Goal: Task Accomplishment & Management: Manage account settings

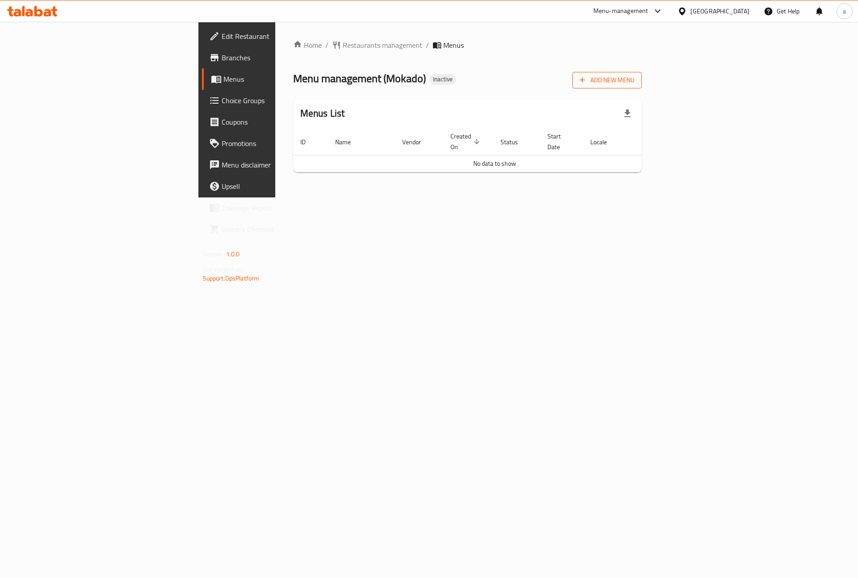
click at [635, 76] on span "Add New Menu" at bounding box center [607, 80] width 55 height 11
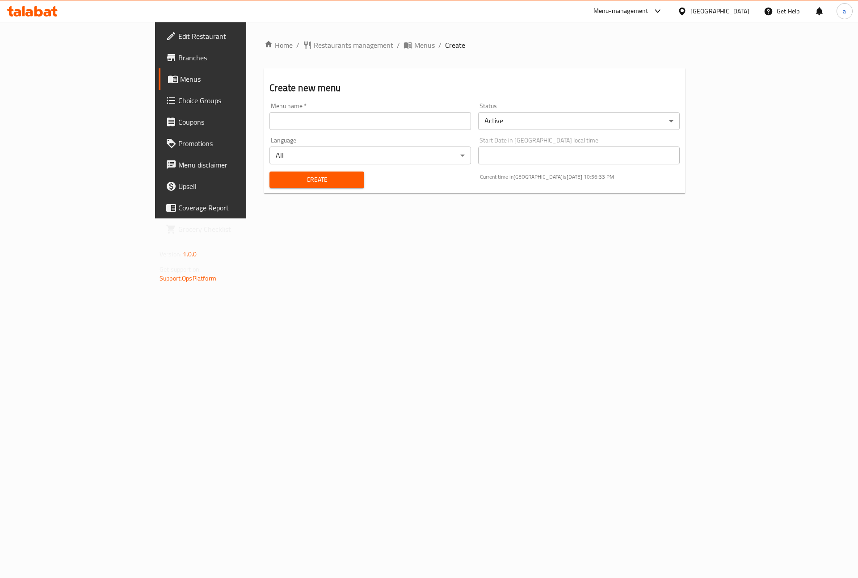
click at [358, 121] on input "text" at bounding box center [371, 121] width 202 height 18
type input "[DATE]"
click at [294, 179] on span "Create" at bounding box center [317, 179] width 80 height 11
click at [180, 82] on span "Menus" at bounding box center [235, 79] width 111 height 11
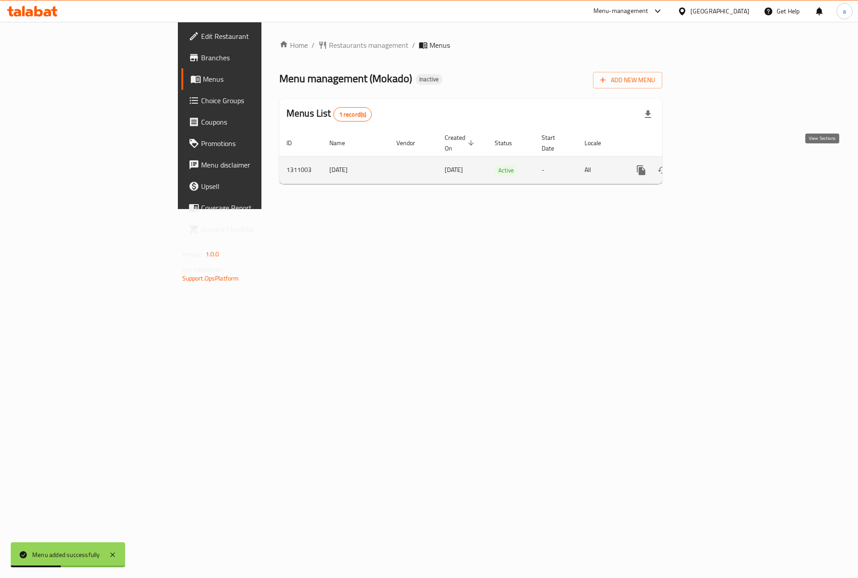
click at [711, 165] on icon "enhanced table" at bounding box center [705, 170] width 11 height 11
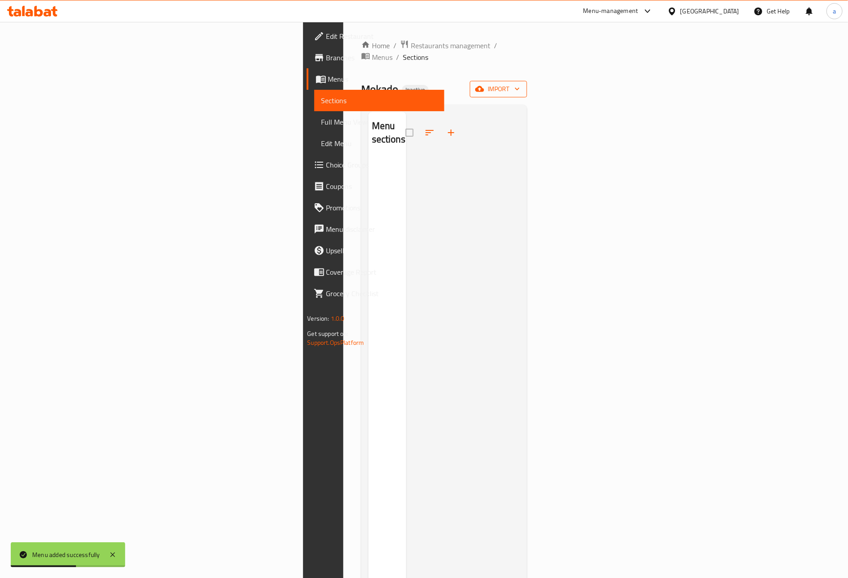
click at [520, 84] on span "import" at bounding box center [498, 89] width 43 height 11
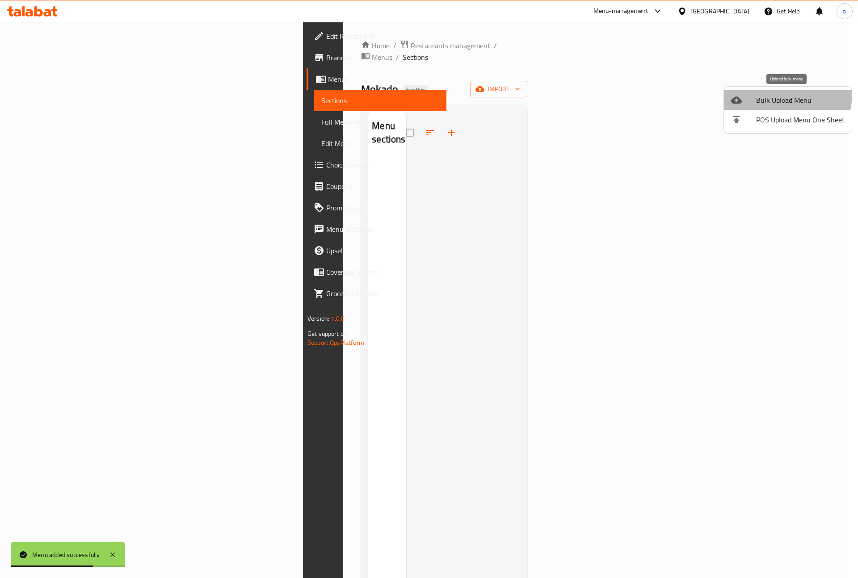
click at [782, 95] on span "Bulk Upload Menu" at bounding box center [800, 100] width 88 height 11
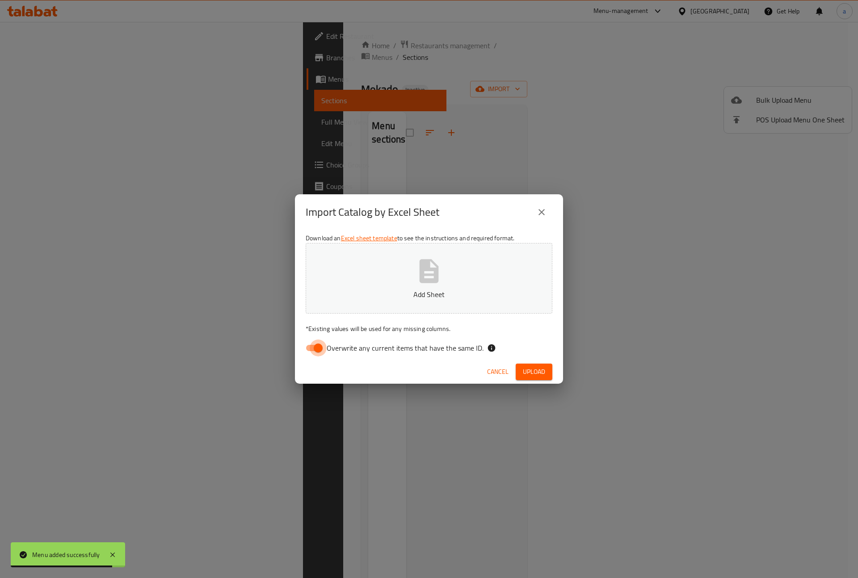
click at [314, 341] on input "Overwrite any current items that have the same ID." at bounding box center [318, 348] width 51 height 17
checkbox input "false"
click at [413, 275] on button "Add Sheet" at bounding box center [429, 278] width 247 height 71
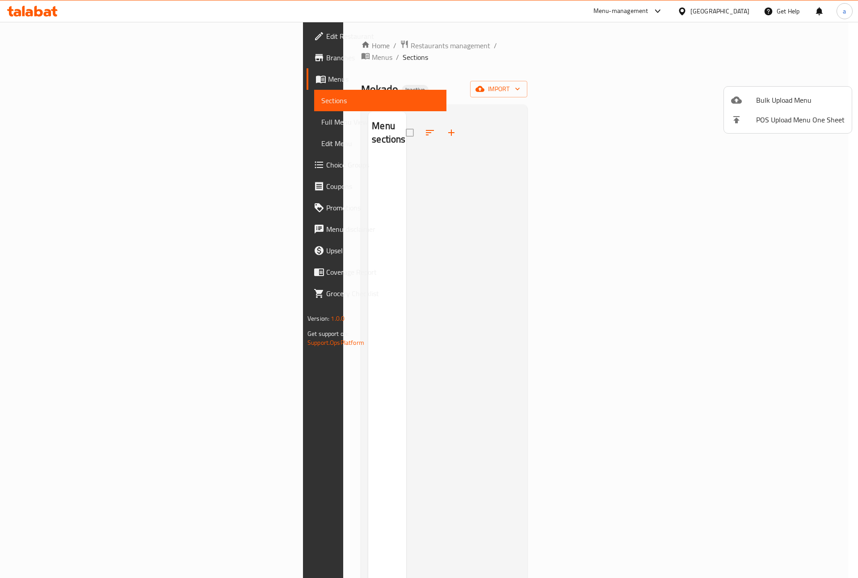
click at [751, 146] on div at bounding box center [429, 289] width 858 height 578
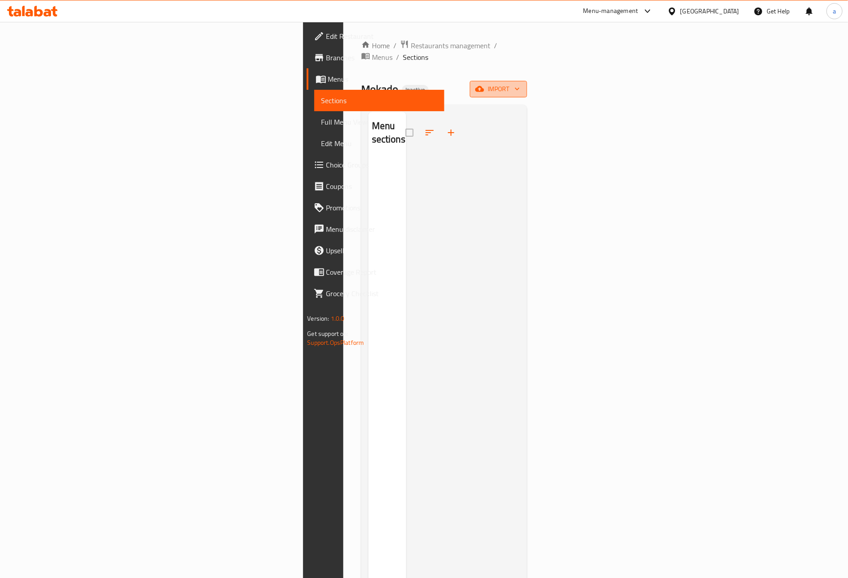
click at [522, 84] on icon "button" at bounding box center [517, 88] width 9 height 9
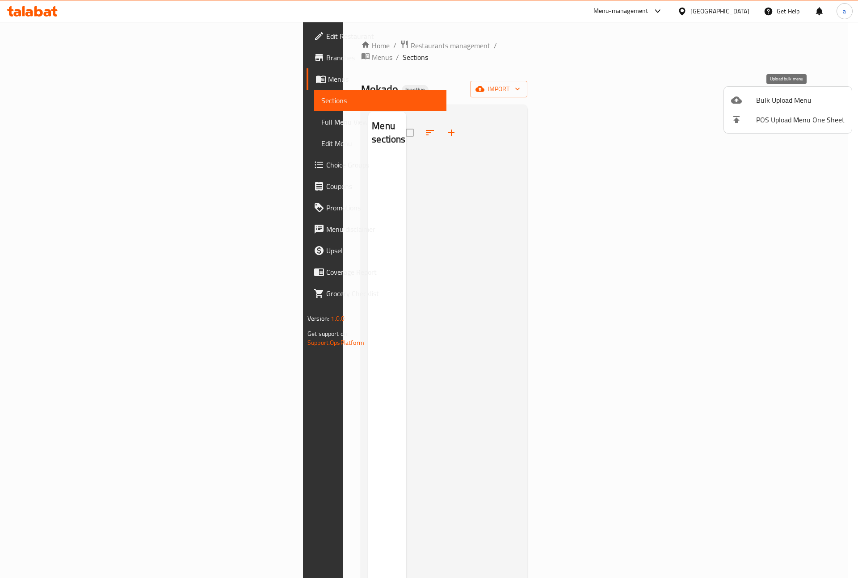
click at [774, 104] on span "Bulk Upload Menu" at bounding box center [800, 100] width 88 height 11
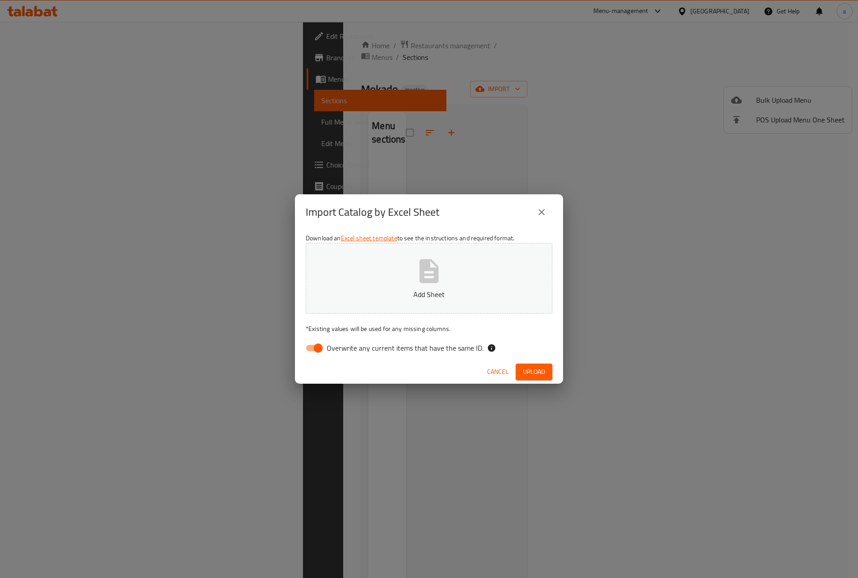
click at [308, 353] on input "Overwrite any current items that have the same ID." at bounding box center [318, 348] width 51 height 17
checkbox input "false"
click at [434, 279] on icon "button" at bounding box center [429, 271] width 19 height 24
click at [535, 368] on span "Upload" at bounding box center [534, 372] width 22 height 11
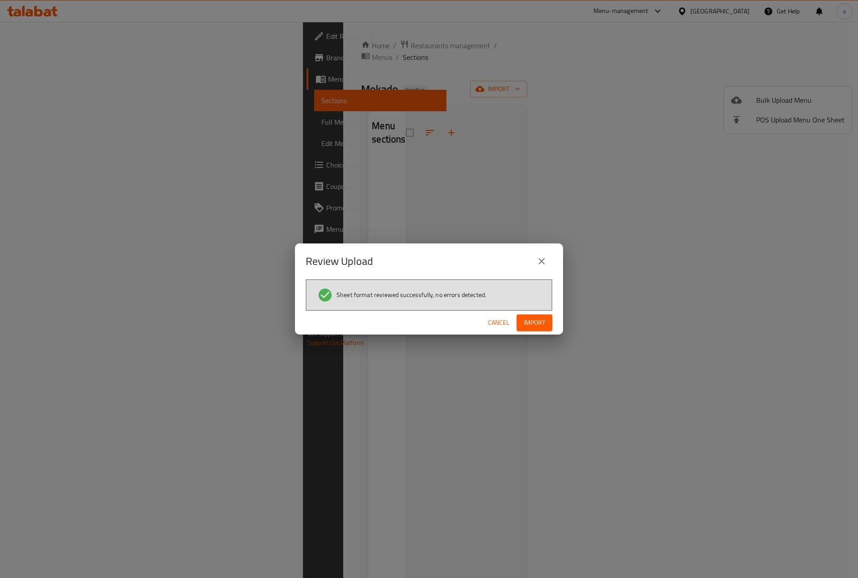
click at [538, 317] on span "Import" at bounding box center [534, 322] width 21 height 11
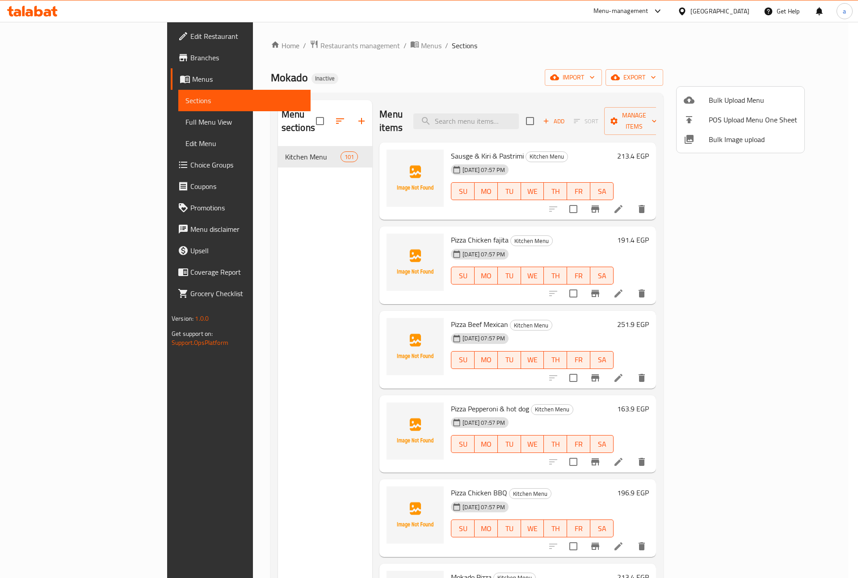
click at [74, 125] on div at bounding box center [429, 289] width 858 height 578
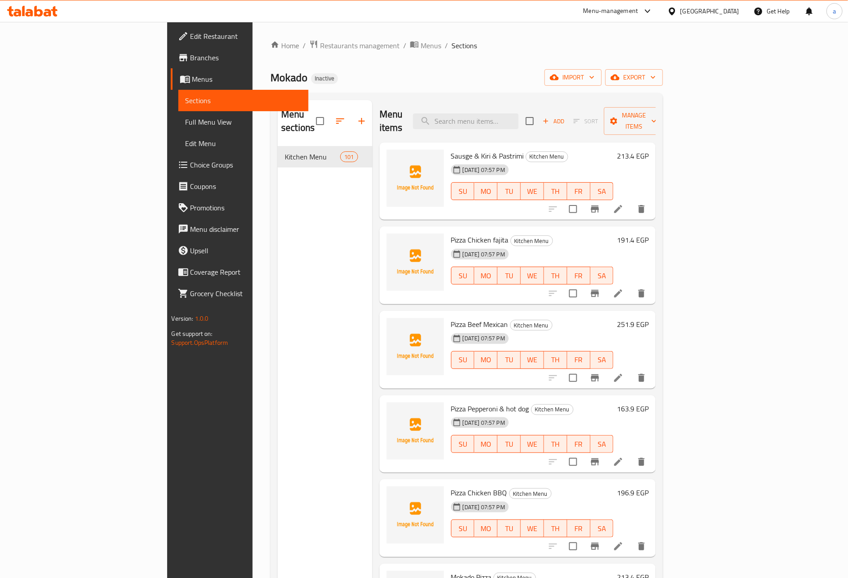
click at [185, 118] on span "Full Menu View" at bounding box center [243, 122] width 116 height 11
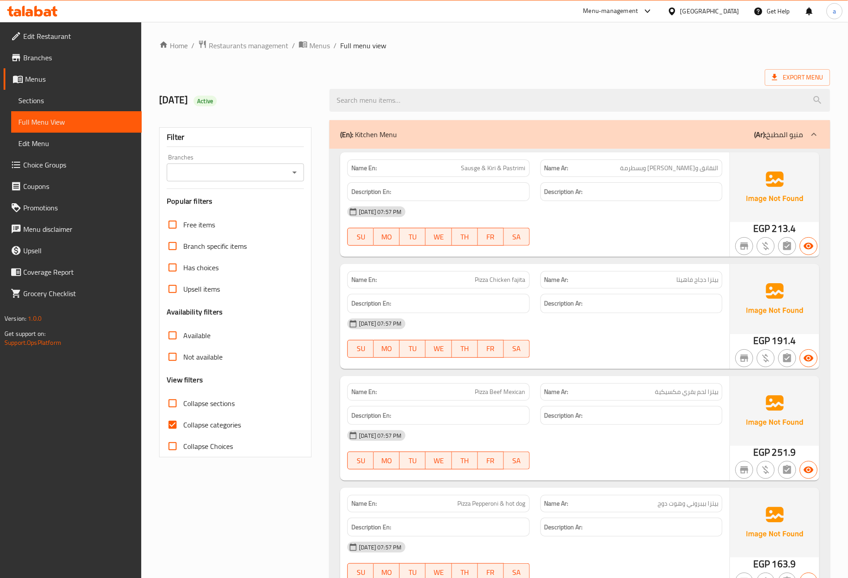
click at [194, 421] on span "Collapse categories" at bounding box center [212, 425] width 58 height 11
click at [183, 421] on input "Collapse categories" at bounding box center [172, 424] width 21 height 21
checkbox input "false"
click at [793, 79] on span "Export Menu" at bounding box center [797, 77] width 51 height 11
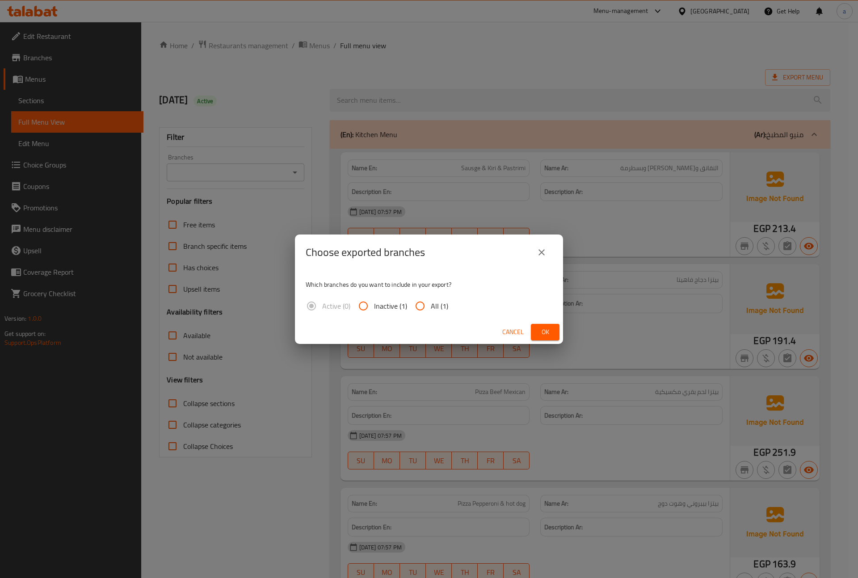
click at [418, 304] on input "All (1)" at bounding box center [419, 305] width 21 height 21
radio input "true"
click at [544, 334] on span "Ok" at bounding box center [545, 332] width 14 height 11
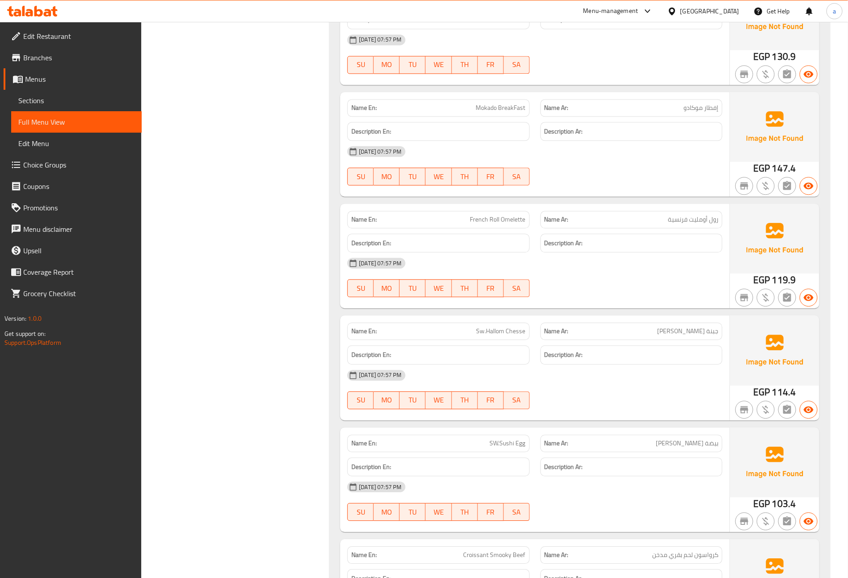
scroll to position [7598, 0]
